Goal: Check status

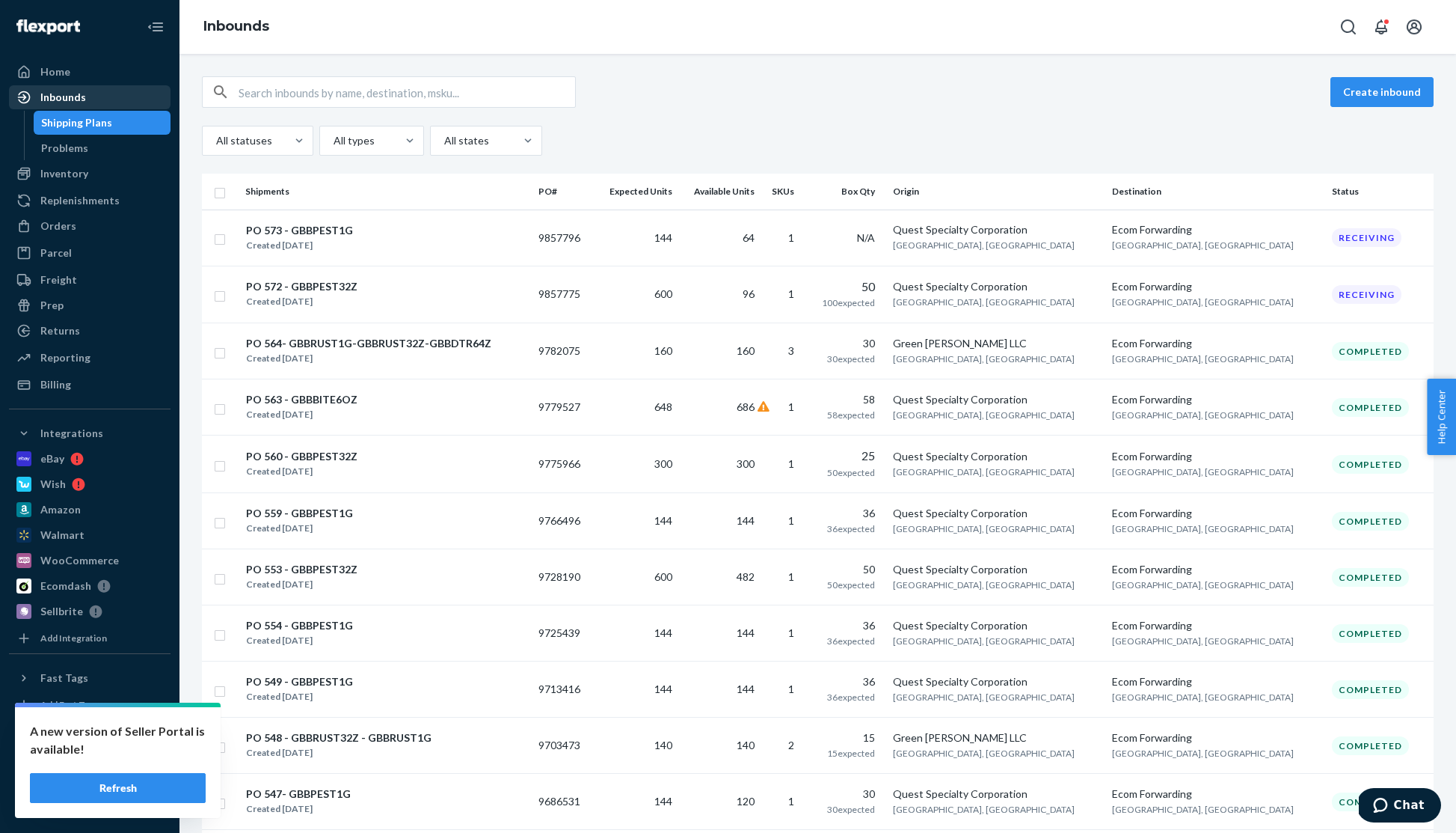
click at [80, 96] on div "Inbounds" at bounding box center [63, 97] width 46 height 15
click at [75, 228] on div "Orders" at bounding box center [89, 226] width 159 height 21
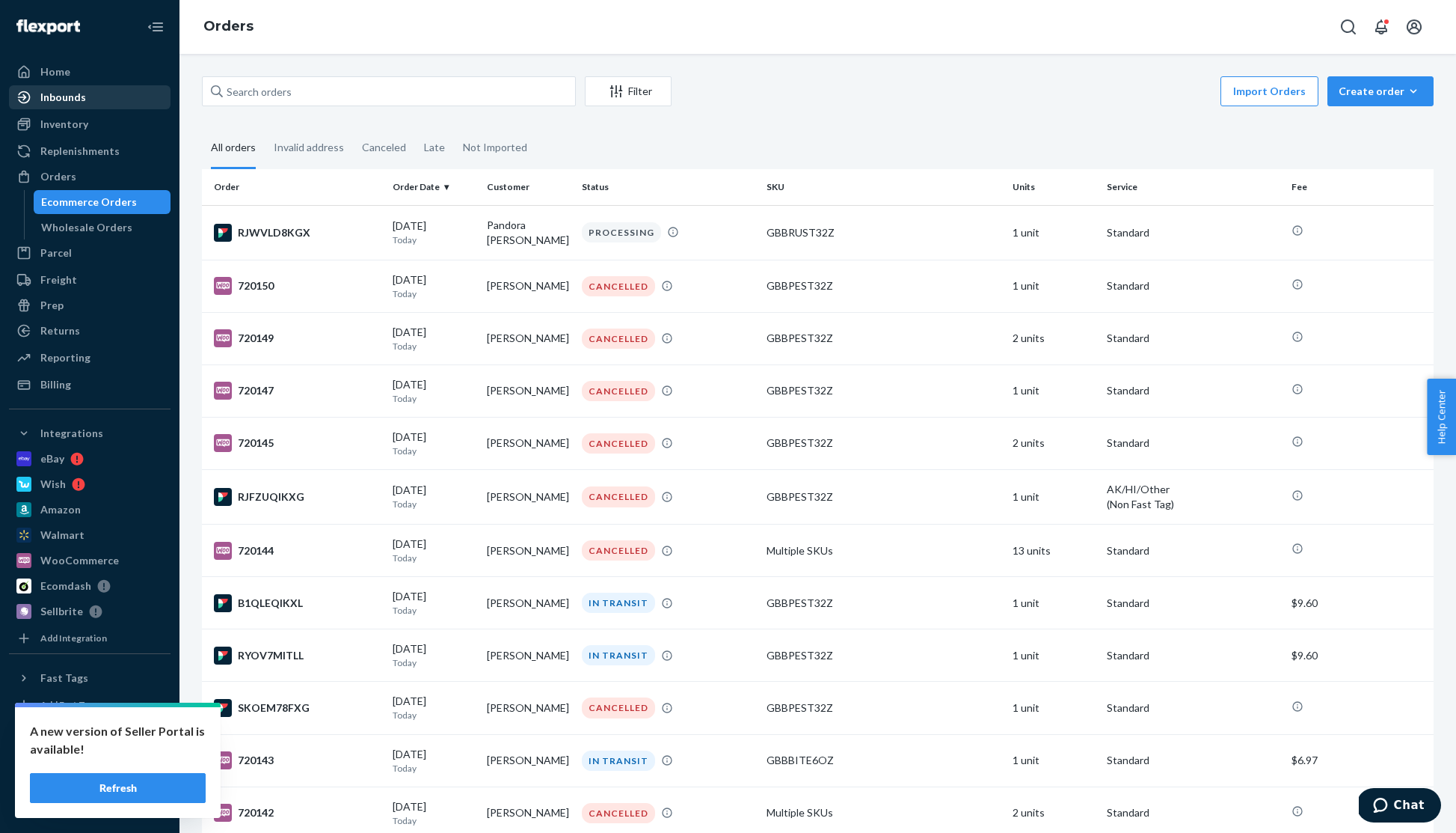
click at [73, 96] on div "Inbounds" at bounding box center [63, 97] width 46 height 15
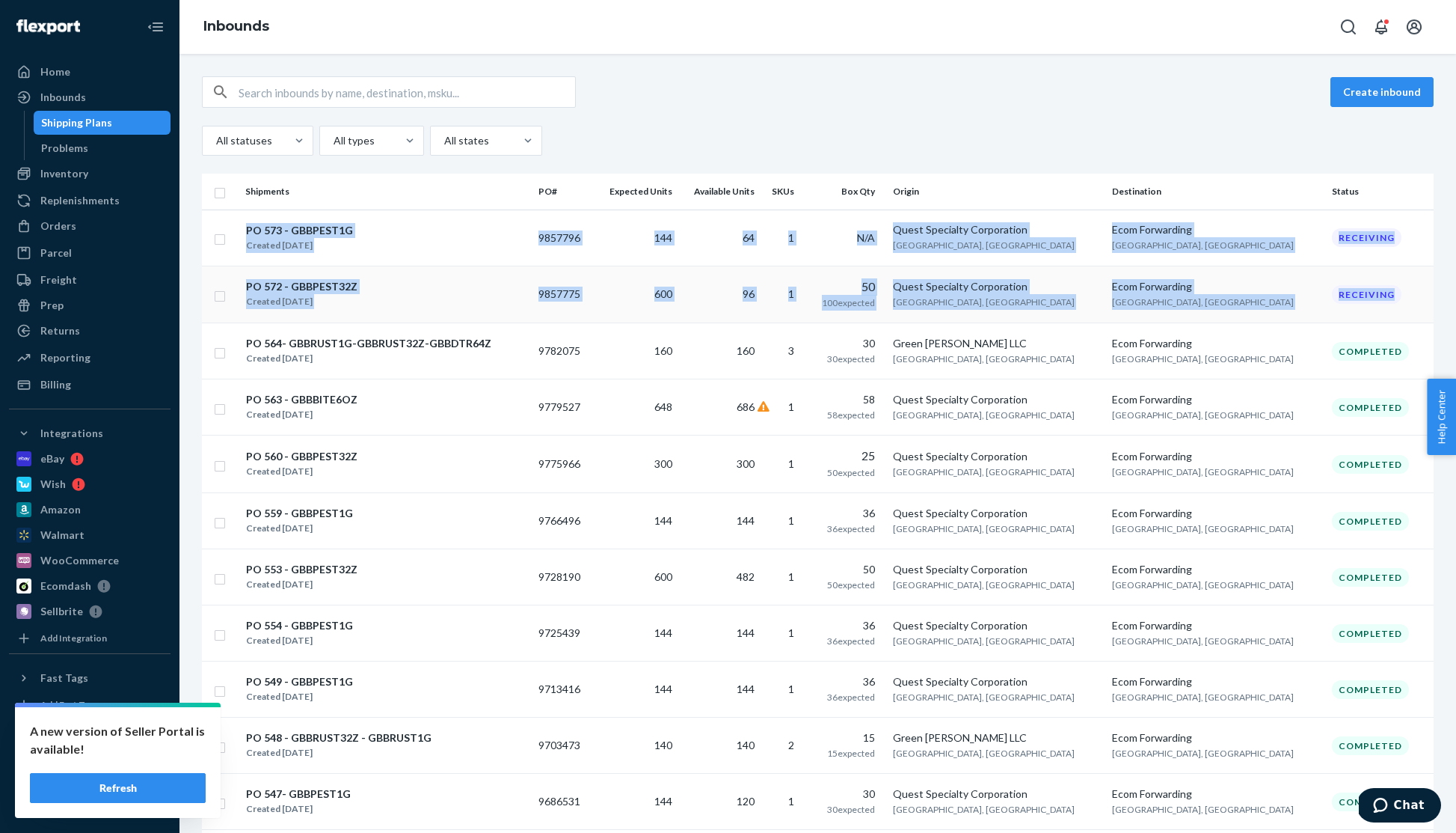
drag, startPoint x: 237, startPoint y: 217, endPoint x: 1373, endPoint y: 298, distance: 1138.9
copy tbody "PO 573 - GBBPEST1G Created [DATE] 9857796 144 64 1 N/A Quest Specialty Corporat…"
click at [70, 387] on div "Billing" at bounding box center [89, 384] width 159 height 21
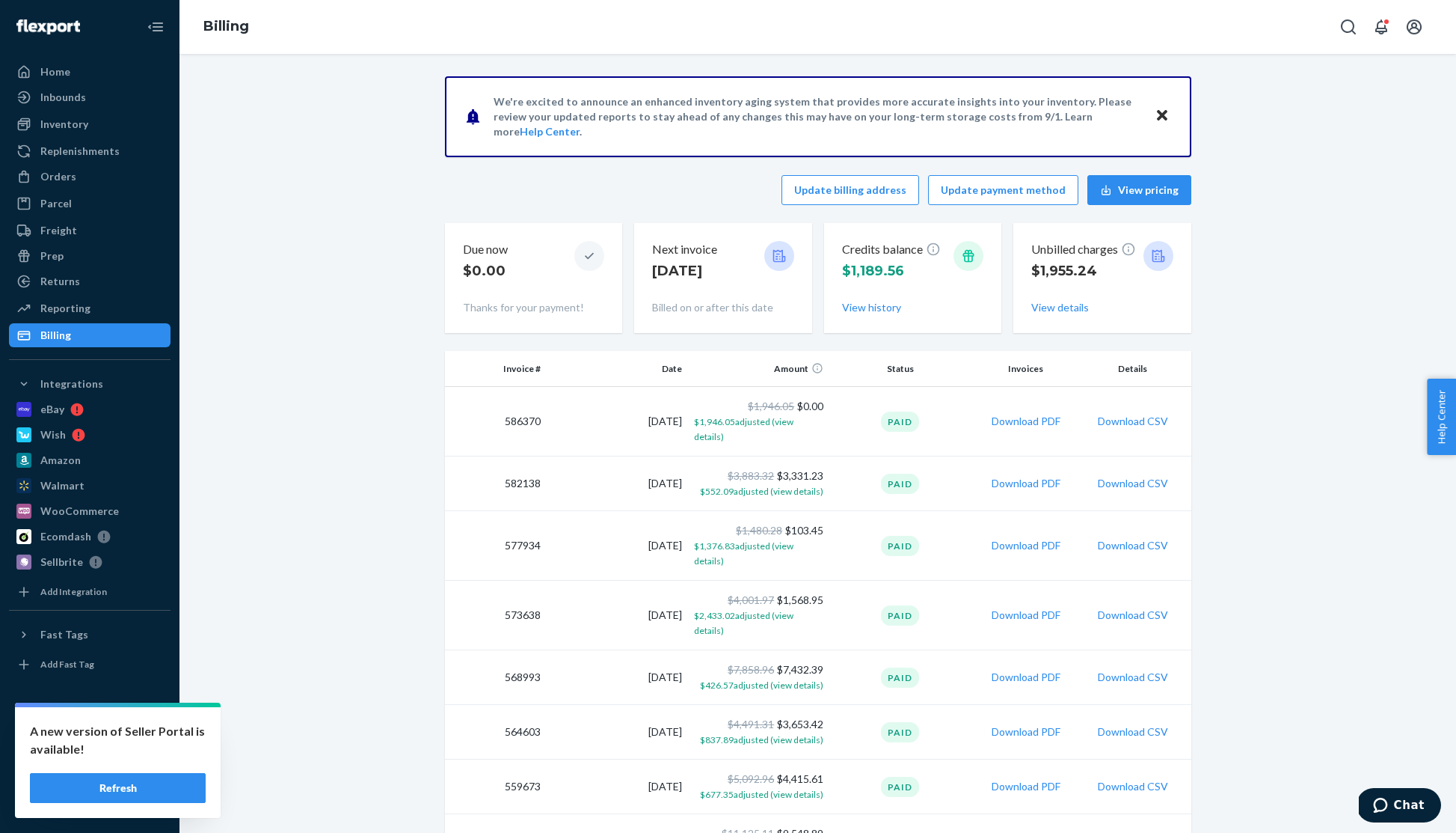
drag, startPoint x: 80, startPoint y: 91, endPoint x: 125, endPoint y: 59, distance: 55.2
click at [80, 91] on div "Inbounds" at bounding box center [63, 97] width 46 height 15
